Goal: Task Accomplishment & Management: Use online tool/utility

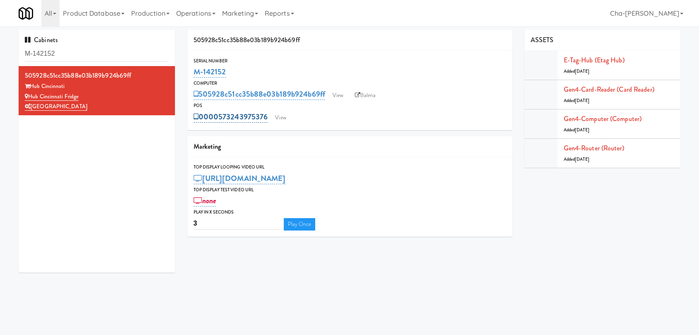
drag, startPoint x: 268, startPoint y: 116, endPoint x: 220, endPoint y: 113, distance: 48.5
click at [220, 113] on div "0000573243975376 View" at bounding box center [350, 117] width 312 height 14
copy link "573243975376"
drag, startPoint x: 230, startPoint y: 71, endPoint x: 192, endPoint y: 71, distance: 38.1
click at [192, 71] on div "Serial Number M-142152" at bounding box center [349, 68] width 325 height 22
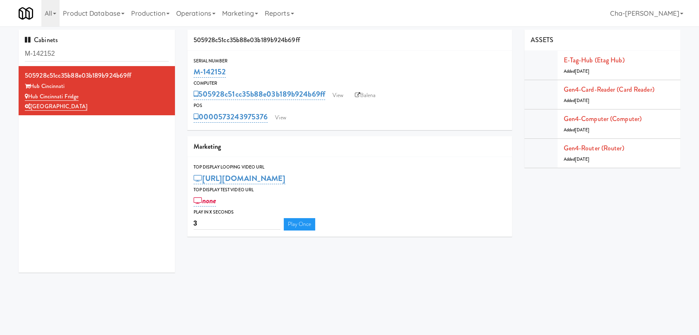
copy link "M-142152"
click at [344, 92] on link "View" at bounding box center [336, 95] width 19 height 12
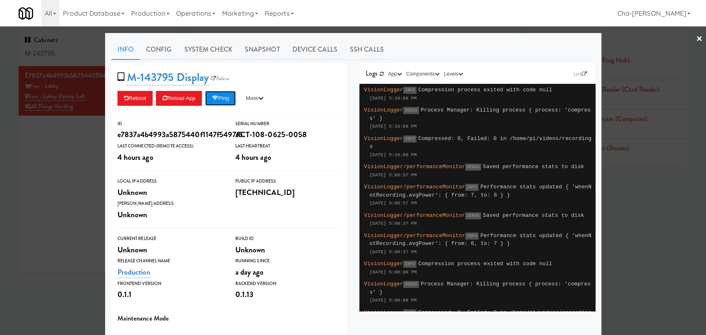
click at [215, 97] on icon at bounding box center [215, 98] width 6 height 5
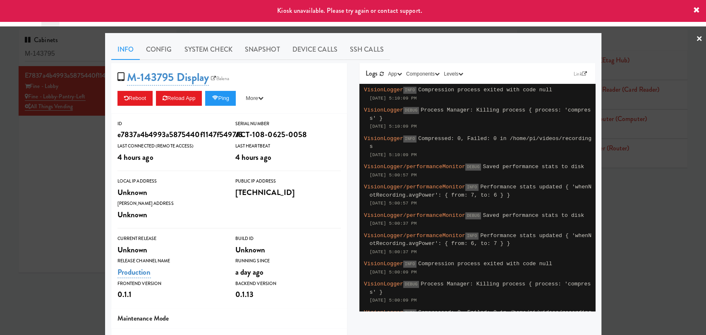
click at [696, 37] on div at bounding box center [353, 167] width 706 height 335
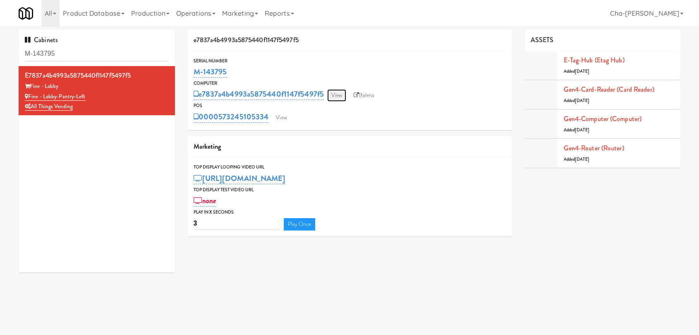
click at [336, 99] on link "View" at bounding box center [336, 95] width 19 height 12
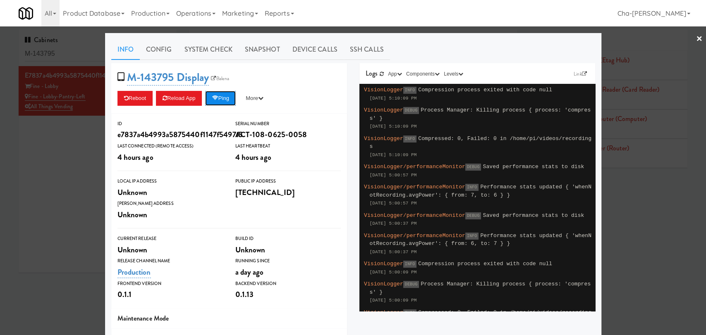
click at [221, 99] on button "Ping" at bounding box center [220, 98] width 31 height 15
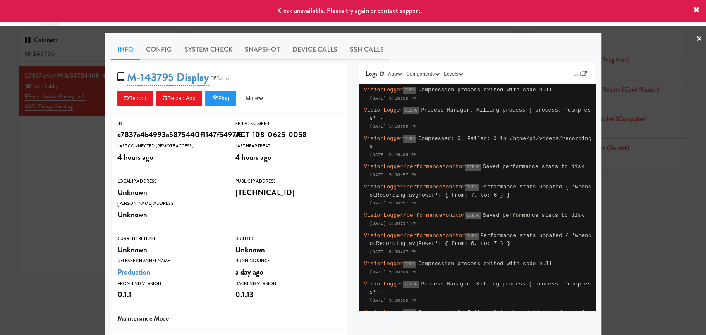
click at [664, 192] on div at bounding box center [353, 167] width 706 height 335
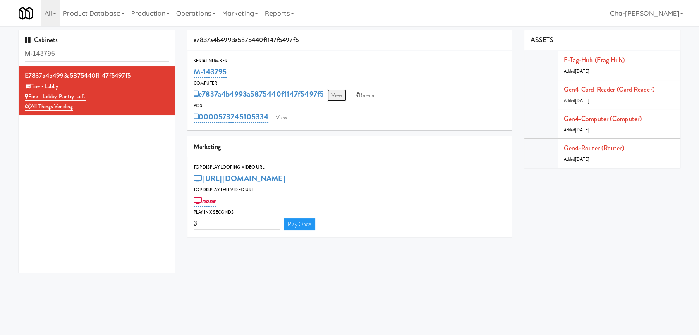
click at [340, 96] on link "View" at bounding box center [336, 95] width 19 height 12
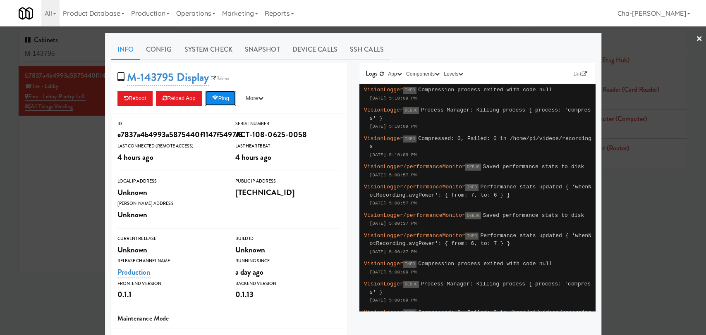
click at [225, 95] on button "Ping" at bounding box center [220, 98] width 31 height 15
click at [47, 151] on div at bounding box center [353, 167] width 706 height 335
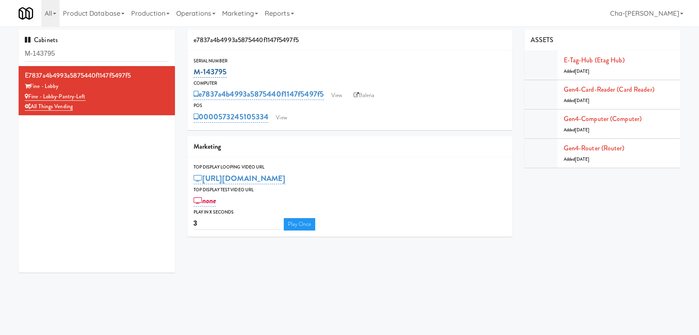
drag, startPoint x: 230, startPoint y: 71, endPoint x: 195, endPoint y: 72, distance: 35.6
click at [195, 72] on div "M-143795" at bounding box center [350, 72] width 312 height 14
copy link "M-143795"
click at [72, 49] on input "M-143795" at bounding box center [97, 53] width 144 height 15
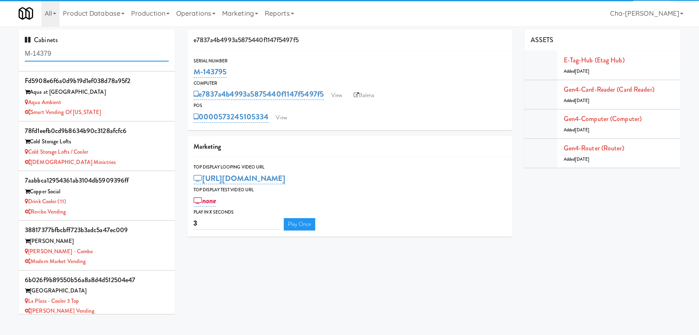
scroll to position [249, 0]
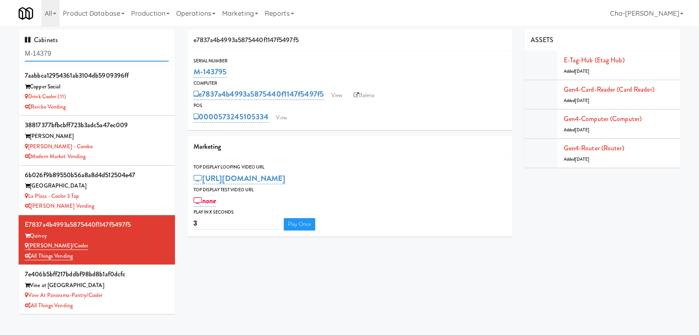
type input "M-143795"
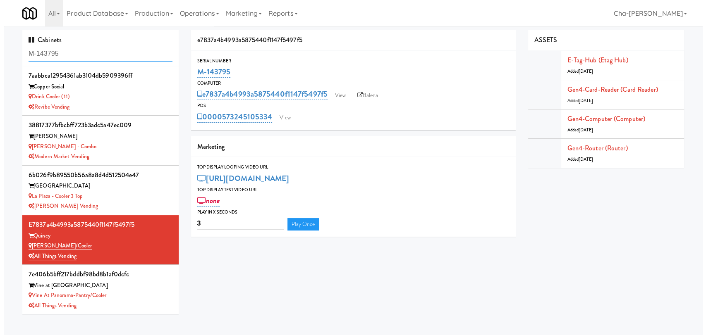
scroll to position [0, 0]
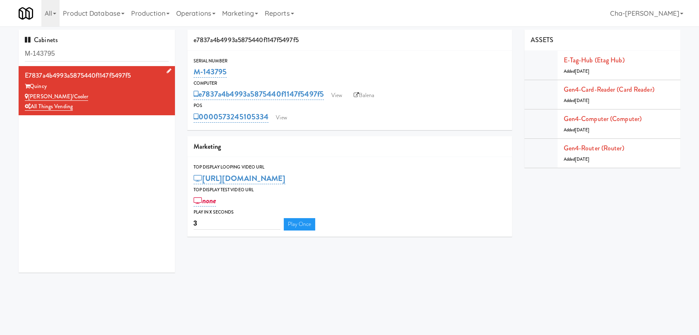
click at [119, 102] on div "All Things Vending" at bounding box center [97, 107] width 144 height 10
drag, startPoint x: 239, startPoint y: 70, endPoint x: 188, endPoint y: 74, distance: 51.0
click at [188, 74] on div "Serial Number M-143795" at bounding box center [349, 68] width 325 height 22
copy link "M-143795"
drag, startPoint x: 90, startPoint y: 94, endPoint x: 30, endPoint y: 98, distance: 60.1
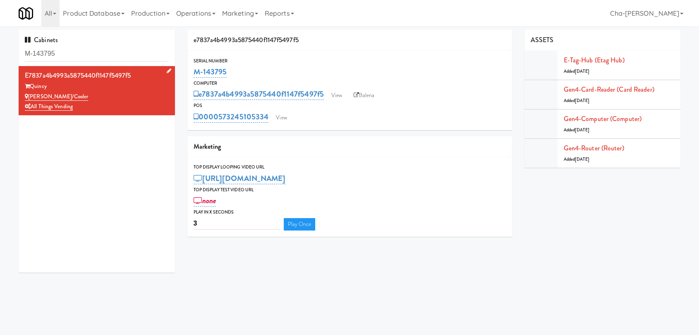
click at [30, 98] on div "Quincy Pantry/Cooler" at bounding box center [97, 97] width 144 height 10
copy link "Quincy Pantry/Cooler"
drag, startPoint x: 229, startPoint y: 74, endPoint x: 192, endPoint y: 77, distance: 37.4
click at [192, 77] on div "Serial Number M-143795" at bounding box center [349, 68] width 325 height 22
copy link "M-143795"
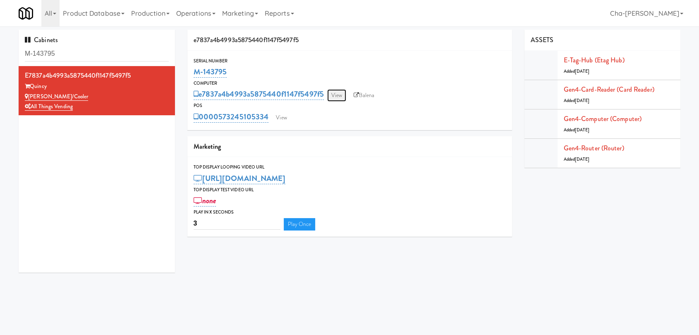
click at [337, 92] on link "View" at bounding box center [336, 95] width 19 height 12
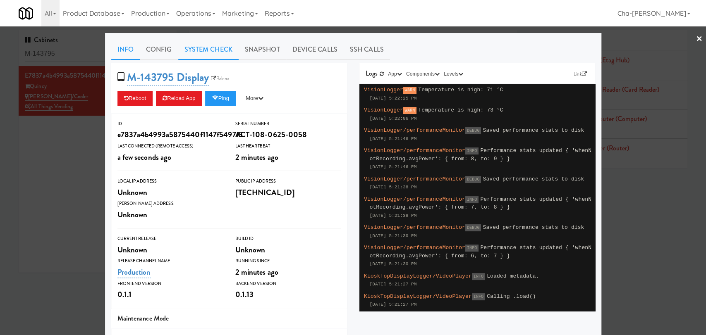
click at [204, 56] on link "System Check" at bounding box center [208, 49] width 60 height 21
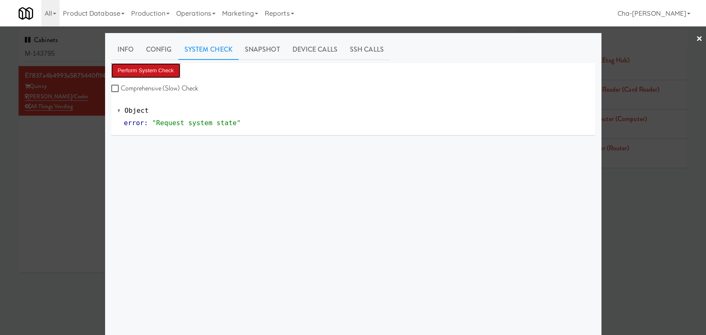
click at [128, 72] on button "Perform System Check" at bounding box center [145, 70] width 69 height 15
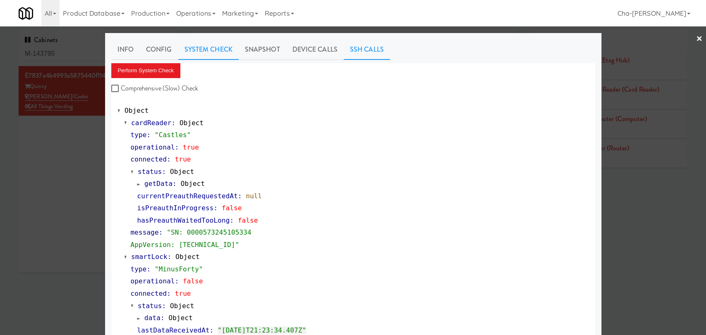
click at [347, 50] on link "SSH Calls" at bounding box center [367, 49] width 46 height 21
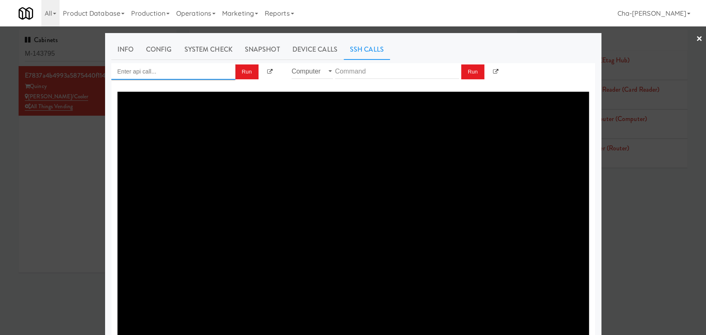
click at [184, 79] on input "Enter api call..." at bounding box center [173, 71] width 124 height 17
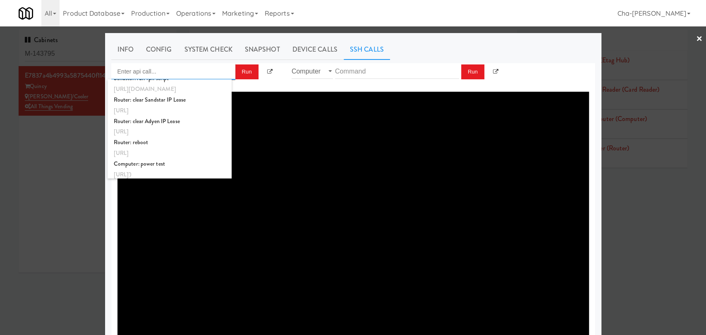
scroll to position [309, 0]
click at [321, 44] on link "Device Calls" at bounding box center [314, 49] width 57 height 21
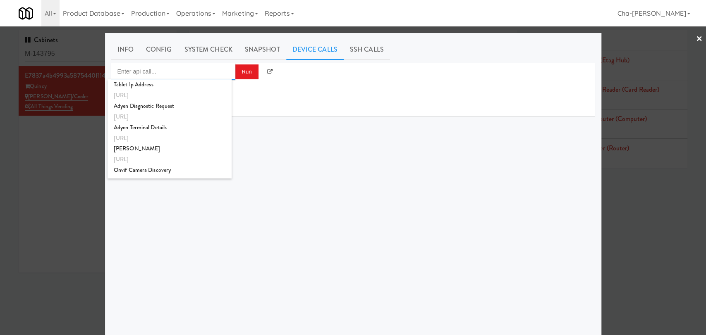
click at [197, 70] on input "Enter api call..." at bounding box center [173, 71] width 124 height 17
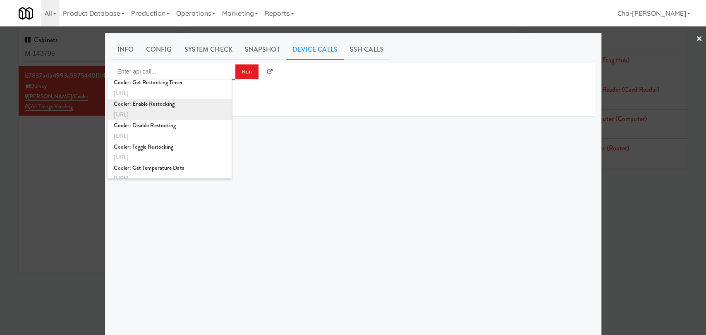
click at [155, 104] on div "Cooler: Enable Restocking" at bounding box center [170, 104] width 112 height 11
type input "Cooler: Enable Restocking"
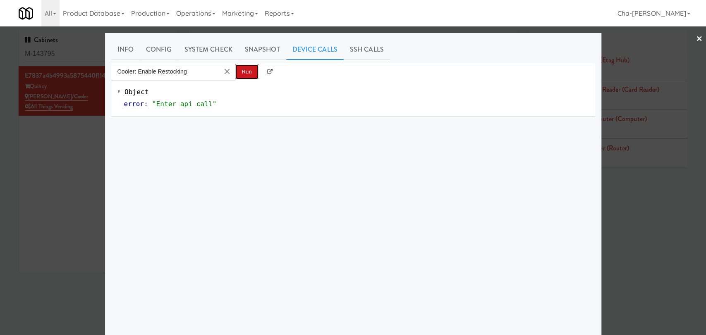
click at [248, 74] on button "Run" at bounding box center [246, 72] width 23 height 15
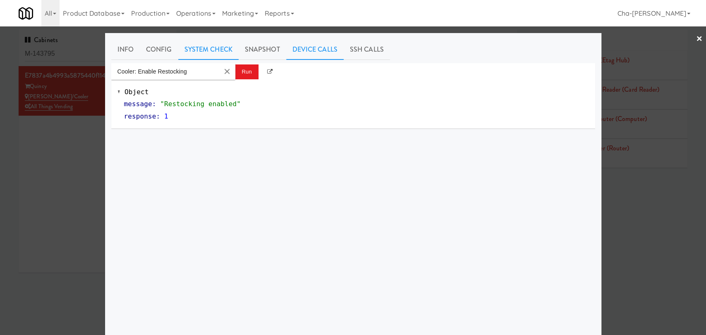
click at [199, 48] on link "System Check" at bounding box center [208, 49] width 60 height 21
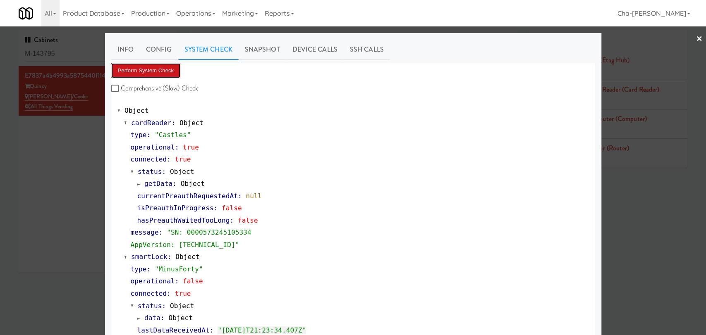
click at [161, 75] on button "Perform System Check" at bounding box center [145, 70] width 69 height 15
click at [147, 73] on button "Perform System Check" at bounding box center [145, 70] width 69 height 15
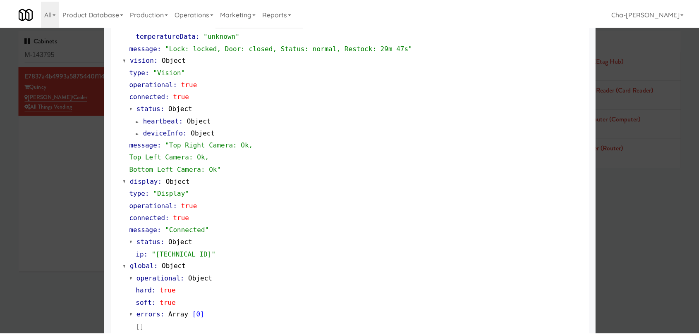
scroll to position [319, 0]
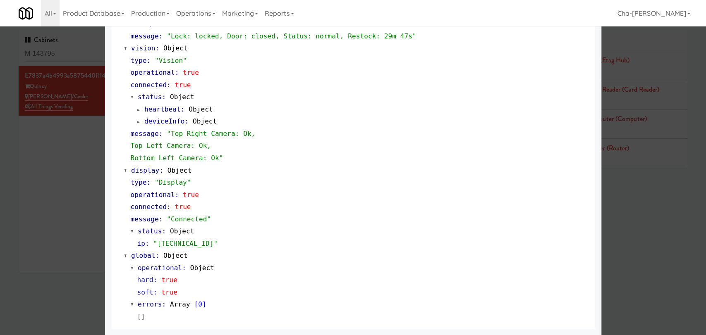
click at [60, 145] on div at bounding box center [353, 167] width 706 height 335
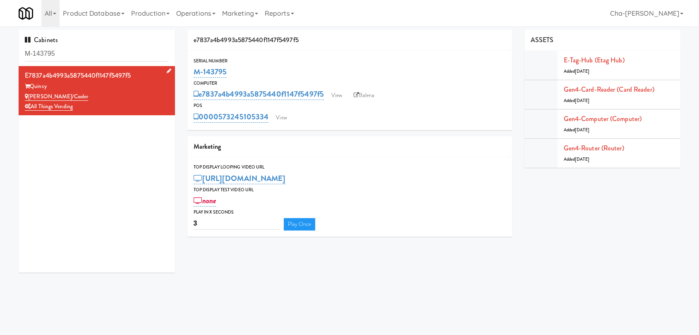
drag, startPoint x: 89, startPoint y: 97, endPoint x: 30, endPoint y: 92, distance: 59.3
click at [30, 92] on div "Quincy Pantry/Cooler" at bounding box center [97, 97] width 144 height 10
copy link "Quincy Pantry/Cooler"
drag, startPoint x: 271, startPoint y: 122, endPoint x: 221, endPoint y: 124, distance: 49.7
click at [221, 124] on div "0000573243975376 View" at bounding box center [350, 117] width 312 height 14
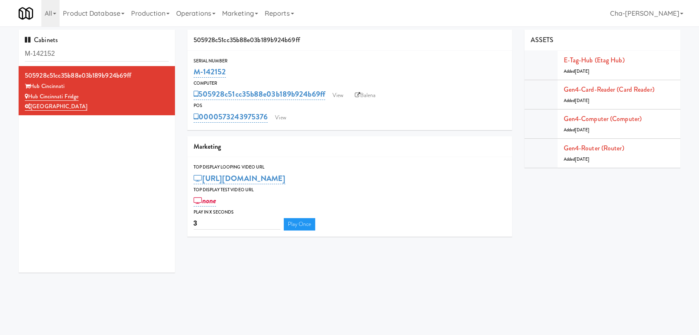
copy link "573243975376"
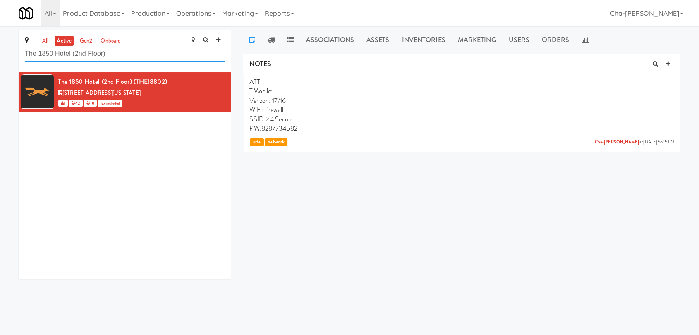
click at [120, 55] on input "The 1850 Hotel (2nd Floor)" at bounding box center [125, 53] width 200 height 15
paste input "Quincy Pantry/Cooler"
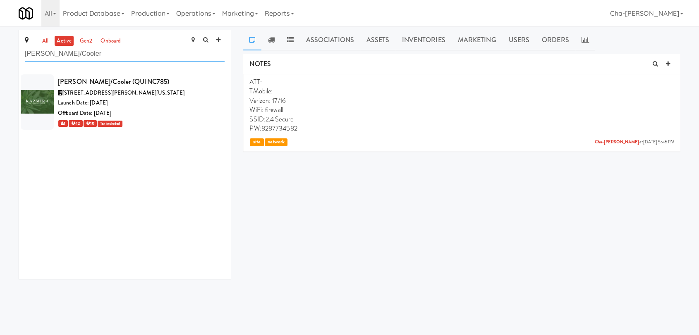
type input "Quincy Pantry/Cooler"
click at [172, 108] on div "Launch Date: Oct 15, 2025" at bounding box center [141, 103] width 167 height 10
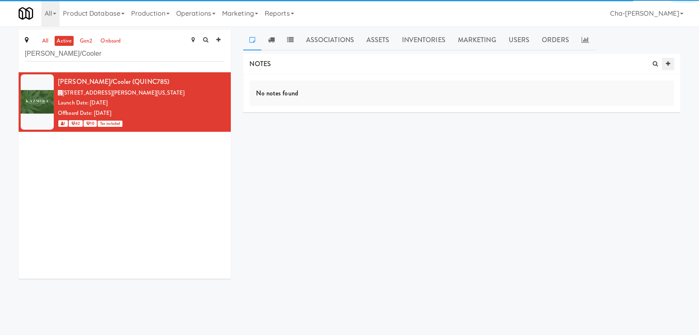
click at [669, 62] on icon at bounding box center [668, 63] width 4 height 5
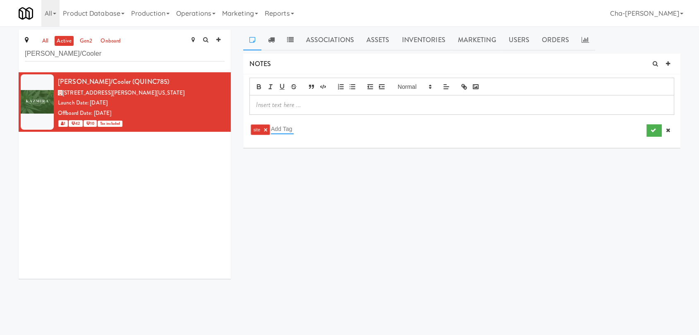
click at [284, 129] on input "text" at bounding box center [282, 129] width 23 height 11
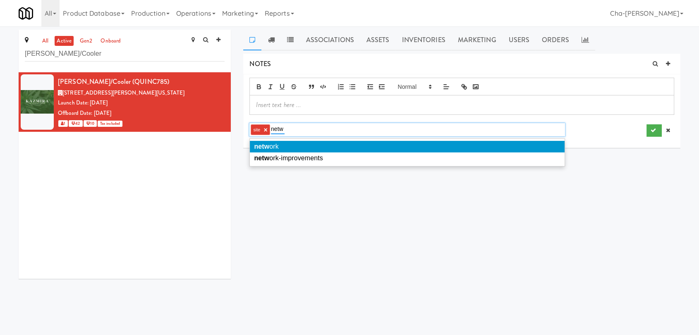
type input "netw"
click at [288, 147] on li "netw ork" at bounding box center [407, 147] width 314 height 12
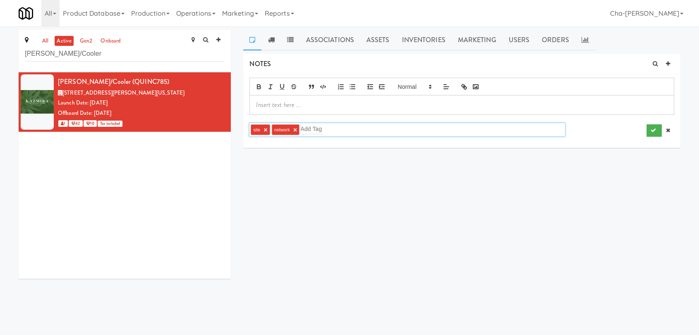
click at [280, 105] on p at bounding box center [462, 105] width 412 height 9
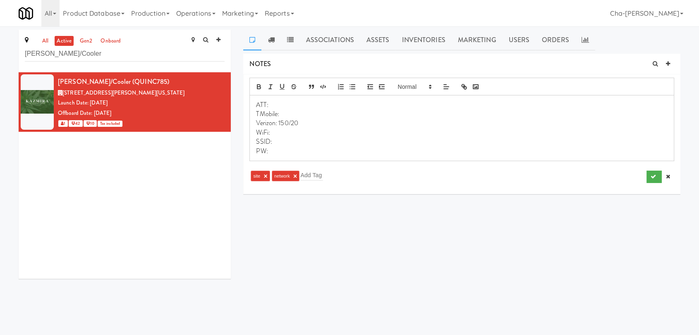
click at [298, 122] on p "Verizon: 150/20" at bounding box center [462, 123] width 412 height 9
click at [278, 139] on p "SSID:" at bounding box center [462, 141] width 412 height 9
click at [274, 153] on p "PW:" at bounding box center [462, 151] width 412 height 9
click at [377, 208] on div "NOTES ATT: 0 TMobile: 0 Verizon: 0 WiFi: SSID: VanbarcoSupply PW: V@nB@rc0Sup9l…" at bounding box center [461, 157] width 437 height 207
click at [281, 132] on p "WiFi:" at bounding box center [462, 132] width 412 height 9
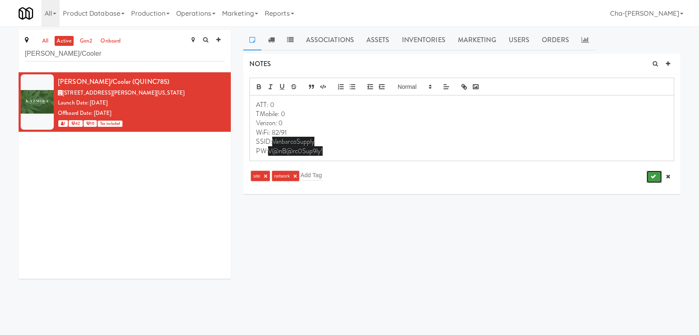
click at [655, 176] on icon "submit" at bounding box center [653, 176] width 5 height 5
